Goal: Check status: Check status

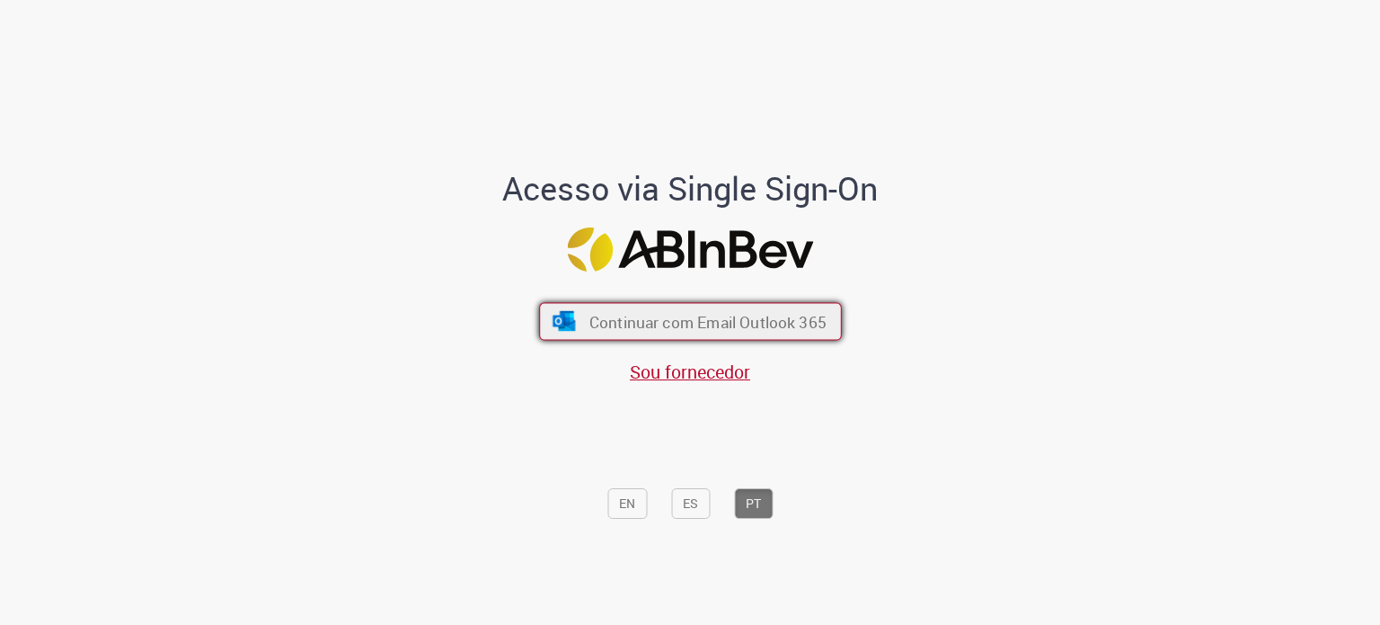
click at [662, 311] on button "Continuar com Email Outlook 365" at bounding box center [690, 322] width 303 height 38
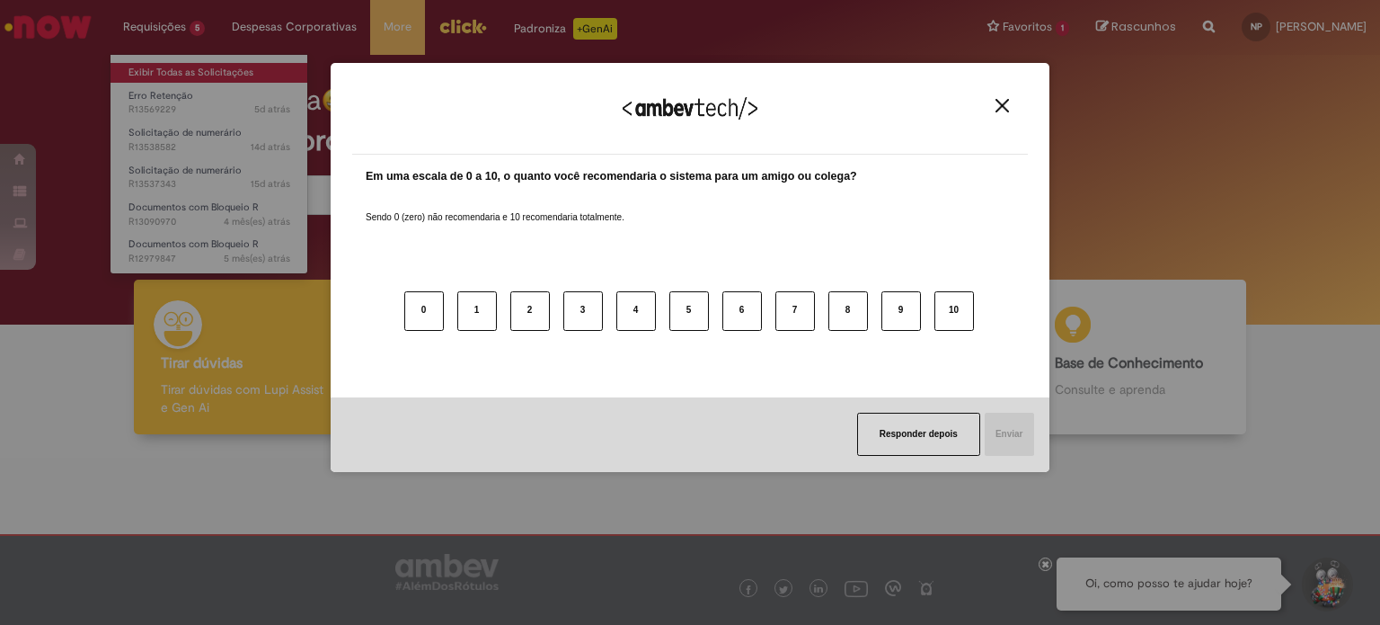
click at [187, 77] on div "Agradecemos seu feedback! Em uma escala de 0 a 10, o quanto você recomendaria o…" at bounding box center [690, 312] width 1380 height 625
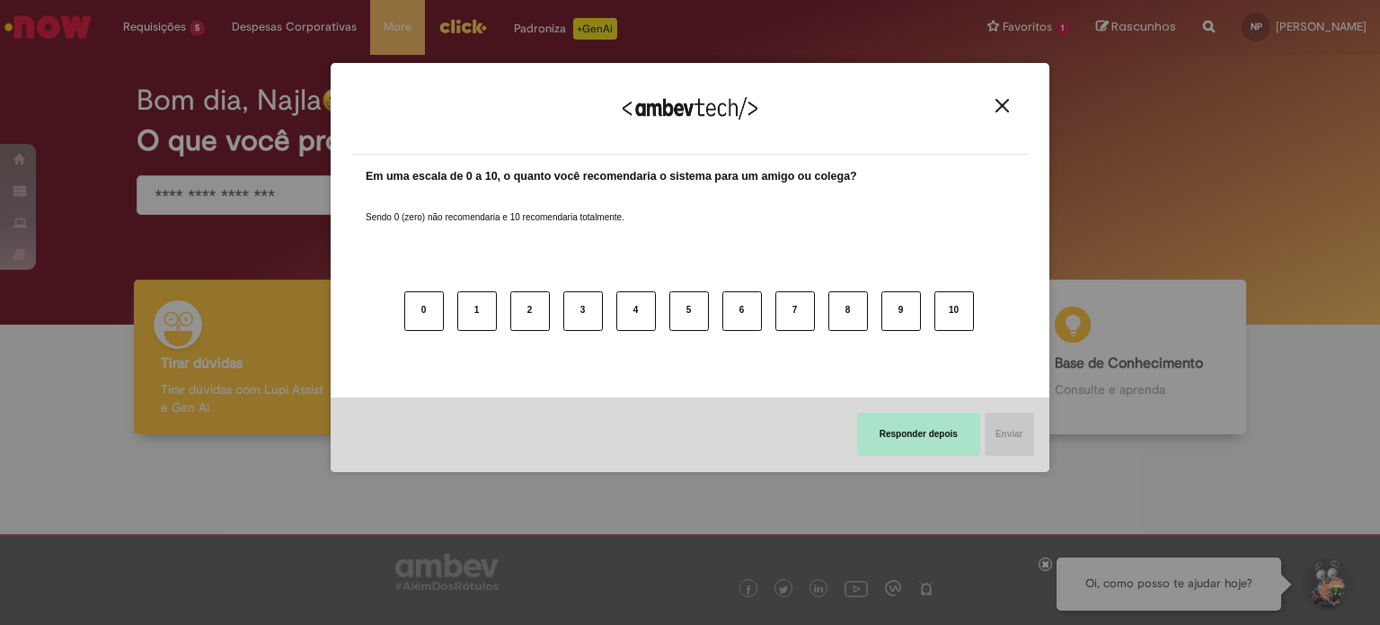
click at [886, 430] on button "Responder depois" at bounding box center [918, 433] width 123 height 43
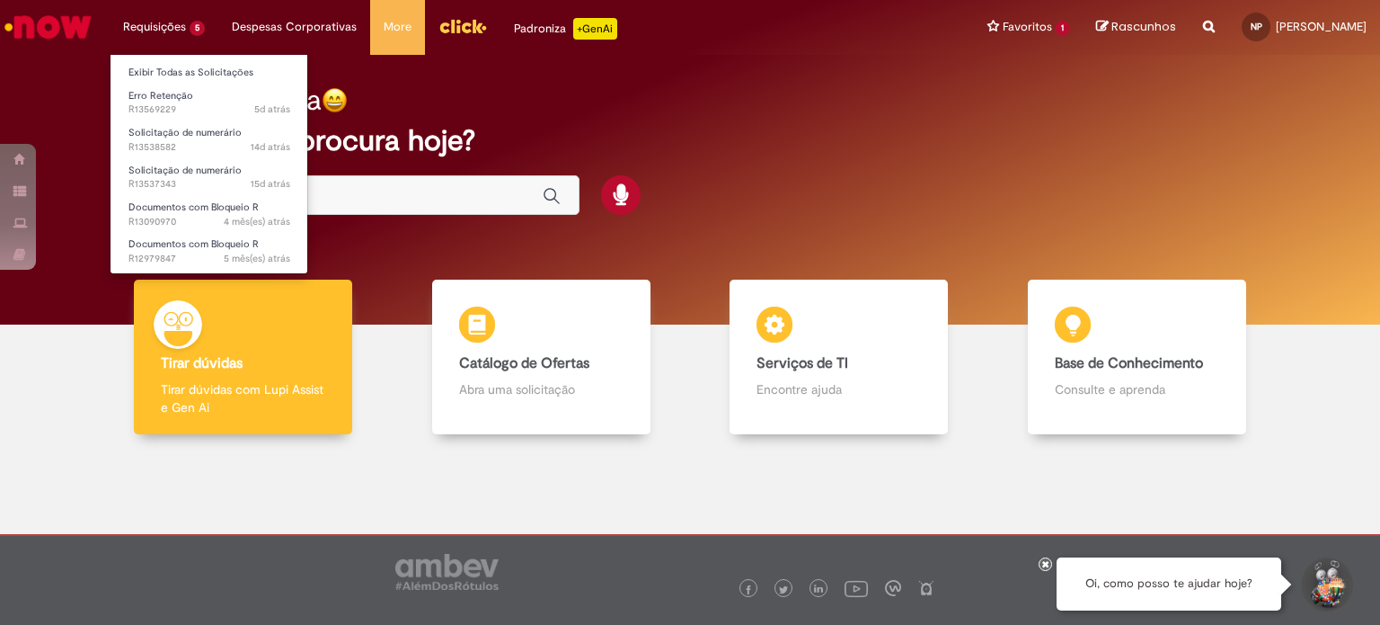
click at [203, 60] on li "Exibir Todas as Solicitações" at bounding box center [210, 70] width 198 height 23
click at [204, 66] on link "Exibir Todas as Solicitações" at bounding box center [210, 73] width 198 height 20
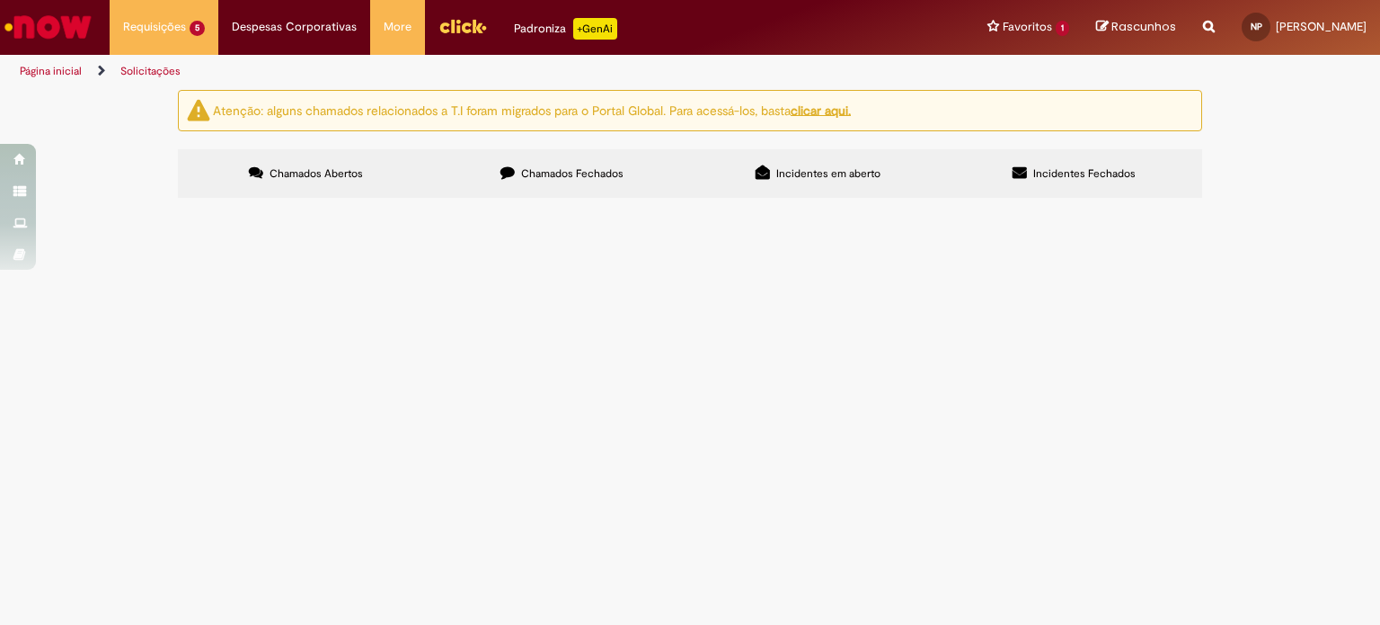
click at [0, 0] on span "Pedido de correio - Agosto" at bounding box center [0, 0] width 0 height 0
